Goal: Task Accomplishment & Management: Manage account settings

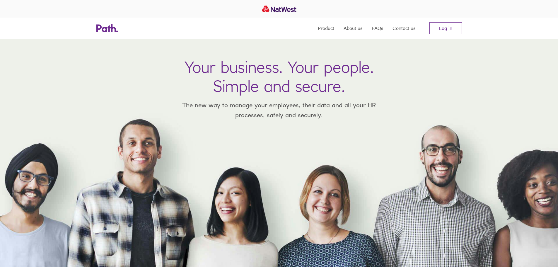
click at [443, 30] on link "Log in" at bounding box center [445, 28] width 32 height 12
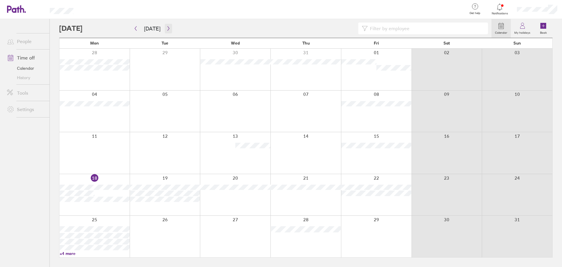
click at [165, 29] on button "button" at bounding box center [168, 29] width 7 height 10
click at [139, 30] on button "button" at bounding box center [135, 29] width 7 height 10
